Goal: Entertainment & Leisure: Consume media (video, audio)

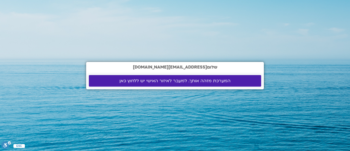
click at [191, 79] on span "המערכת מזהה אותך. למעבר לאיזור האישי יש ללחוץ כאן" at bounding box center [175, 80] width 111 height 5
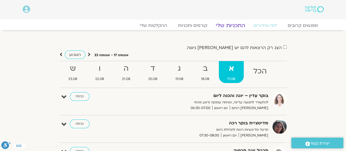
click at [234, 25] on link "התכניות שלי" at bounding box center [230, 25] width 42 height 7
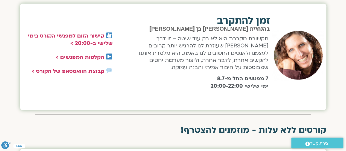
scroll to position [219, 0]
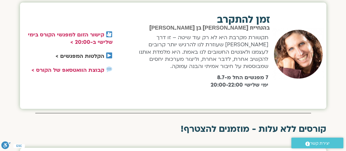
click at [92, 56] on link "הקלטות המפגשים >" at bounding box center [80, 56] width 49 height 7
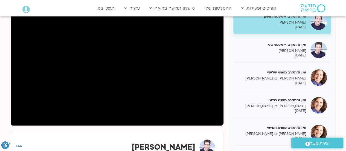
scroll to position [137, 0]
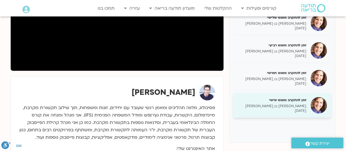
click at [298, 100] on h5 "זמן להתקרב מפגש שישי" at bounding box center [272, 99] width 69 height 5
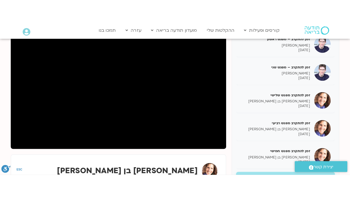
scroll to position [82, 0]
